Goal: Information Seeking & Learning: Learn about a topic

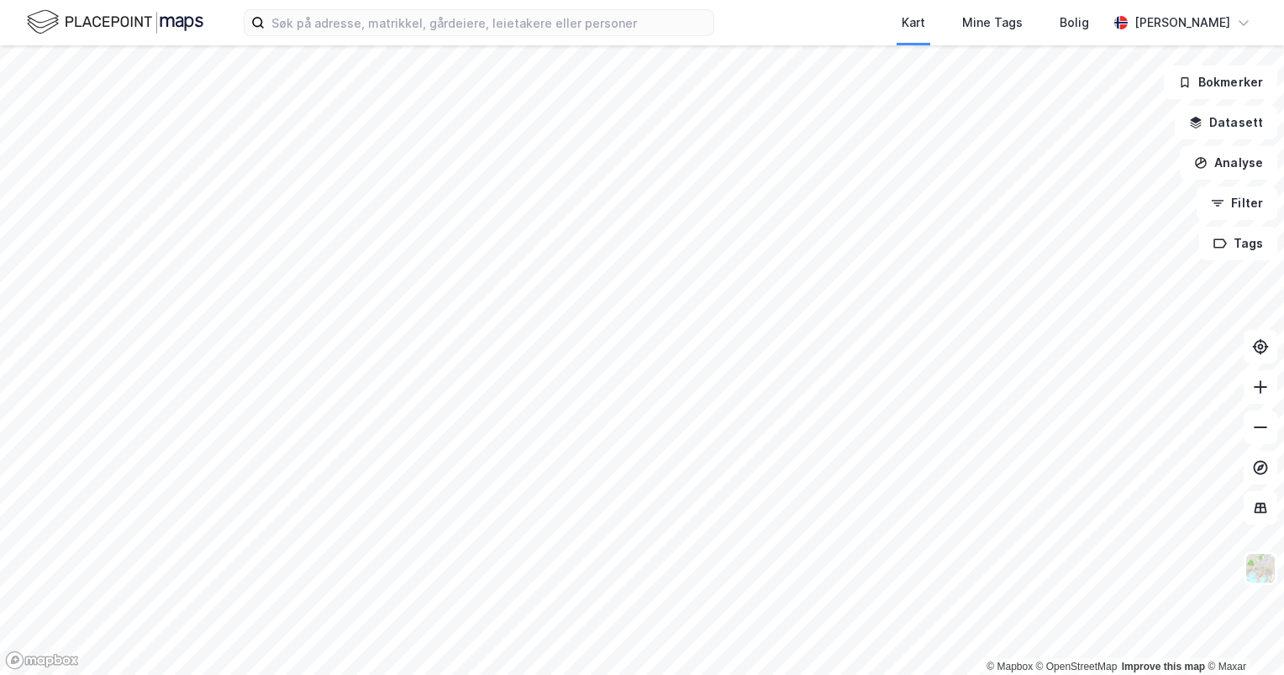
click at [587, 39] on div "Kart Mine Tags Bolig [PERSON_NAME]" at bounding box center [642, 22] width 1284 height 45
click at [605, 22] on input at bounding box center [489, 22] width 449 height 25
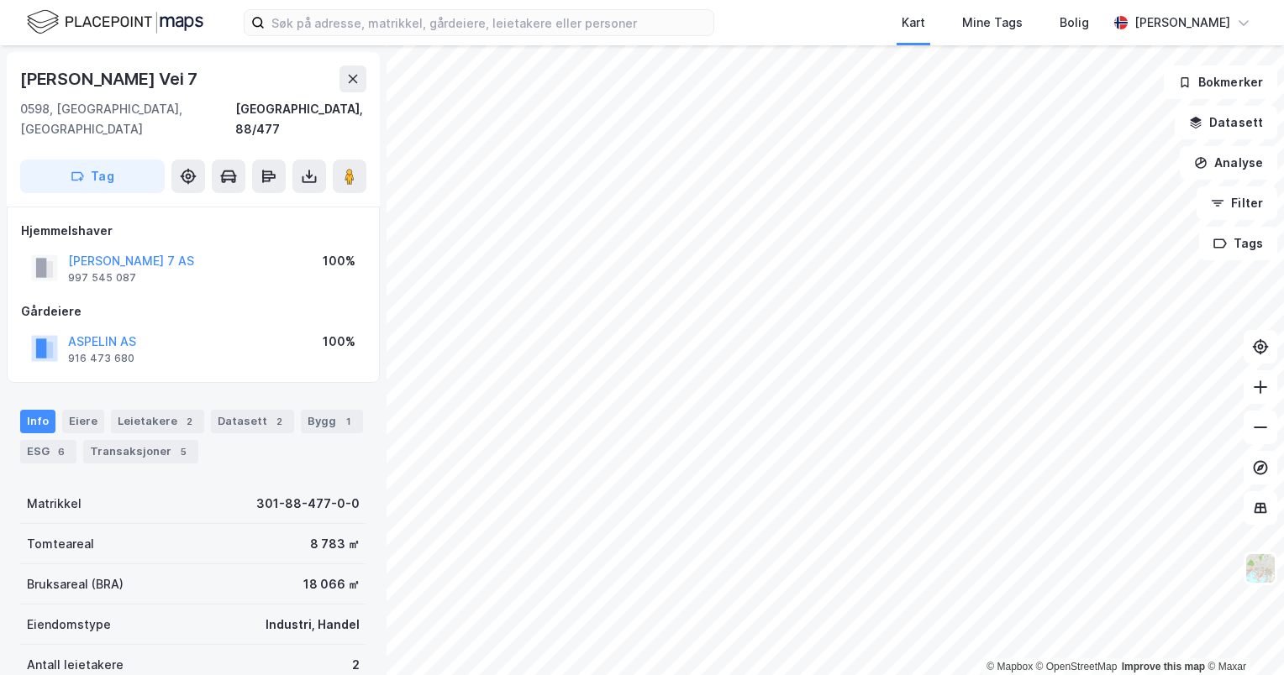
click at [746, 338] on div "© Mapbox © OpenStreetMap Improve this map © Maxar Hans Møller [STREET_ADDRESS],…" at bounding box center [642, 360] width 1284 height 630
click at [735, 465] on div "© Mapbox © OpenStreetMap Improve this map © Maxar Hans Møller [STREET_ADDRESS],…" at bounding box center [642, 360] width 1284 height 630
click at [349, 168] on image at bounding box center [349, 176] width 10 height 17
